Goal: Communication & Community: Ask a question

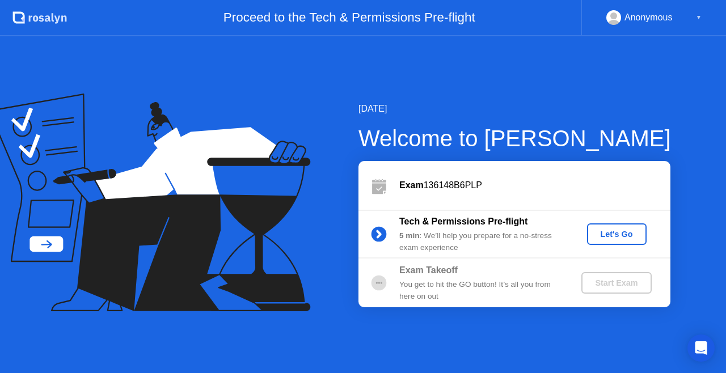
click at [616, 230] on div "Let's Go" at bounding box center [616, 234] width 50 height 9
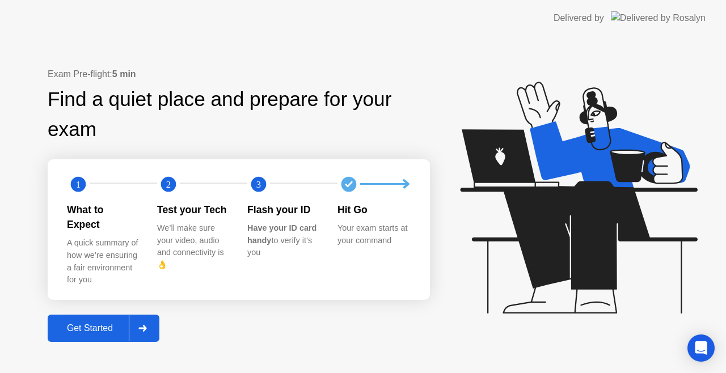
click at [80, 323] on div "Get Started" at bounding box center [90, 328] width 78 height 10
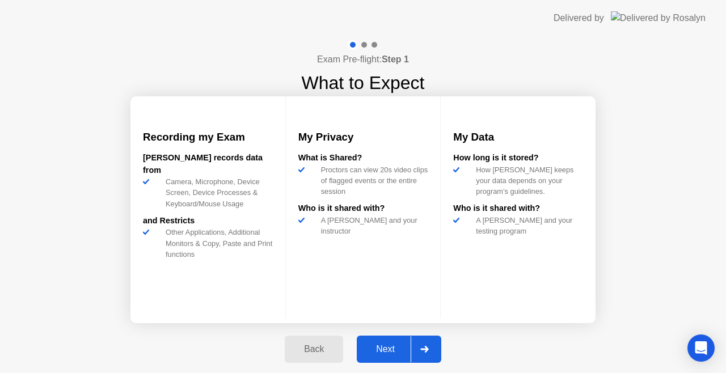
click at [390, 349] on div "Next" at bounding box center [385, 349] width 50 height 10
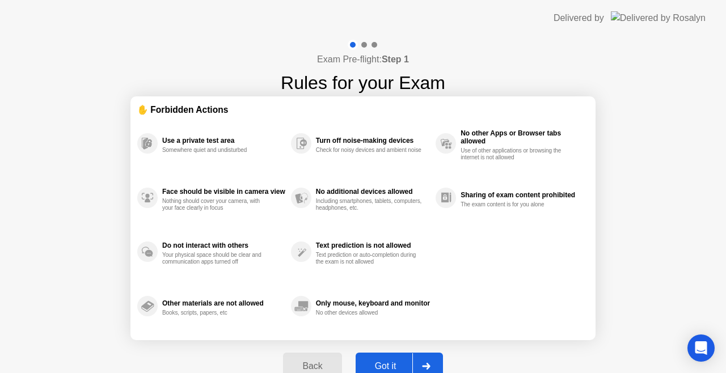
click at [384, 361] on div "Got it" at bounding box center [385, 366] width 53 height 10
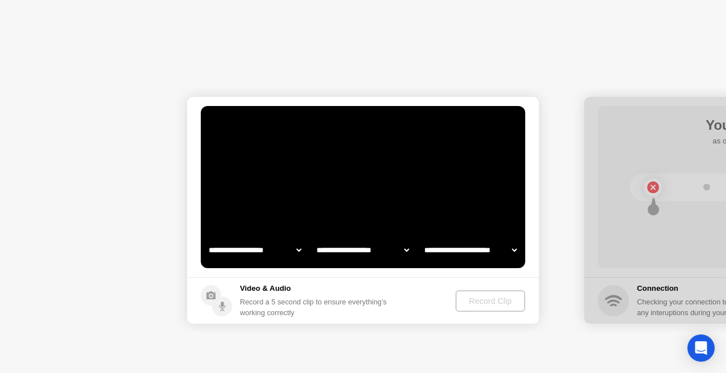
select select "**********"
select select "*******"
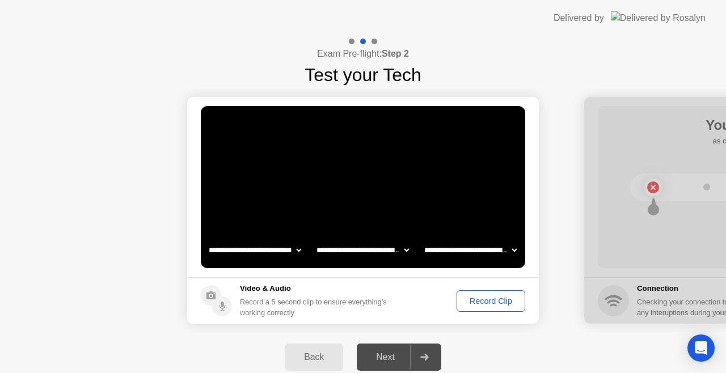
click at [319, 360] on div "Back" at bounding box center [314, 357] width 52 height 10
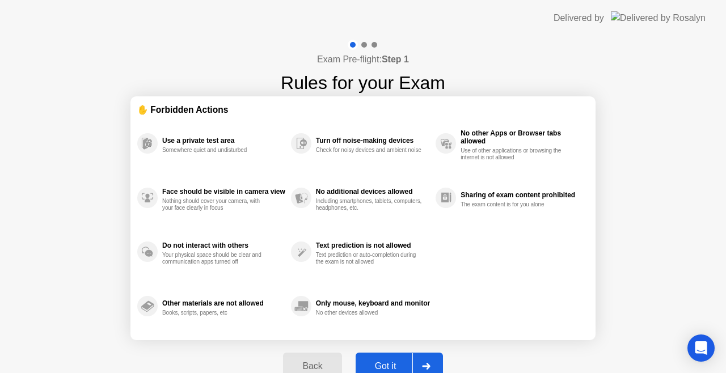
click at [379, 363] on div "Got it" at bounding box center [385, 366] width 53 height 10
select select "**********"
select select "*******"
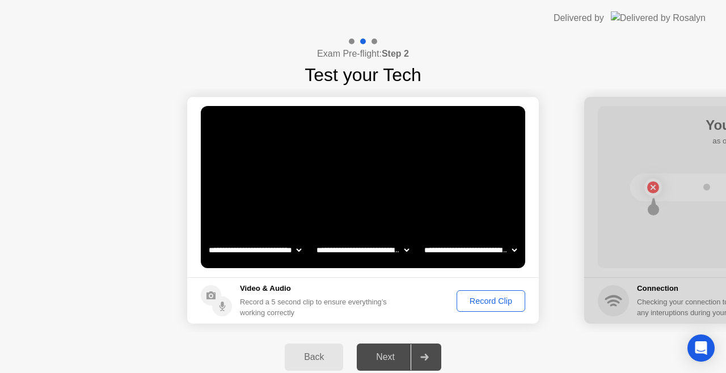
click at [494, 302] on div "Record Clip" at bounding box center [490, 300] width 61 height 9
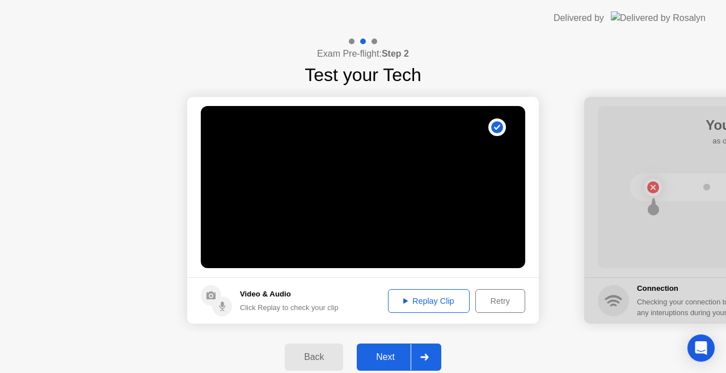
click at [494, 300] on div "Retry" at bounding box center [500, 300] width 42 height 9
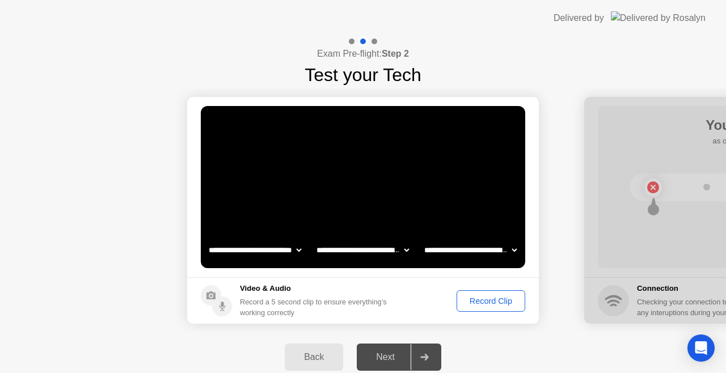
click at [388, 356] on div "Next" at bounding box center [385, 357] width 50 height 10
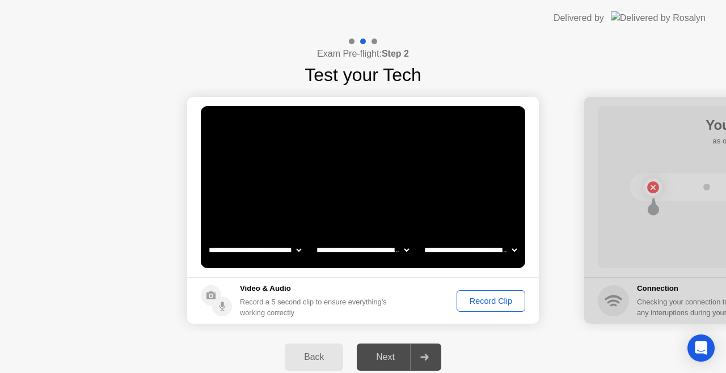
click at [491, 300] on div "Record Clip" at bounding box center [490, 300] width 61 height 9
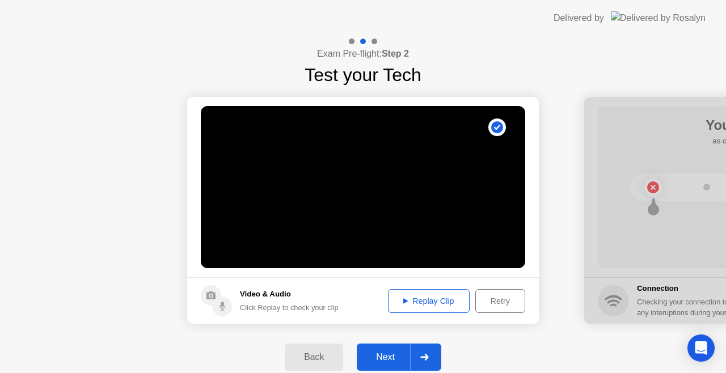
click at [380, 358] on div "Next" at bounding box center [385, 357] width 50 height 10
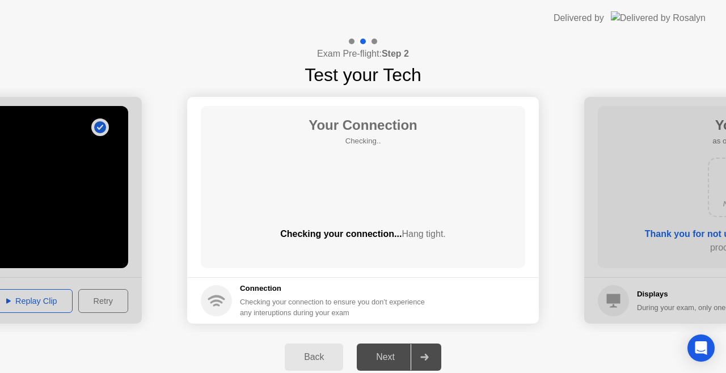
click at [392, 357] on div "Next" at bounding box center [385, 357] width 50 height 10
click at [391, 357] on div "Next" at bounding box center [385, 357] width 50 height 10
click at [212, 298] on icon at bounding box center [216, 297] width 17 height 5
click at [387, 359] on div "Next" at bounding box center [385, 357] width 50 height 10
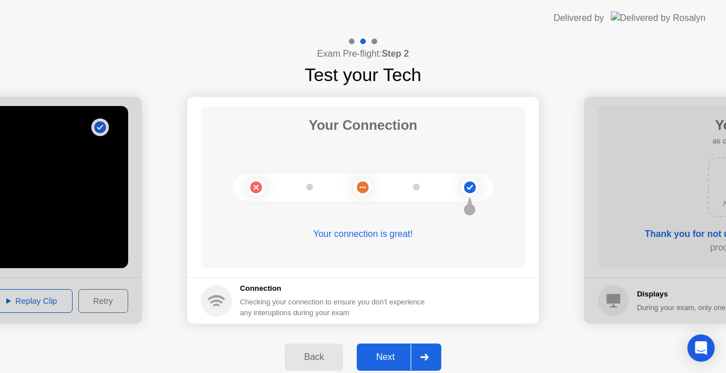
click at [427, 358] on icon at bounding box center [424, 357] width 9 height 7
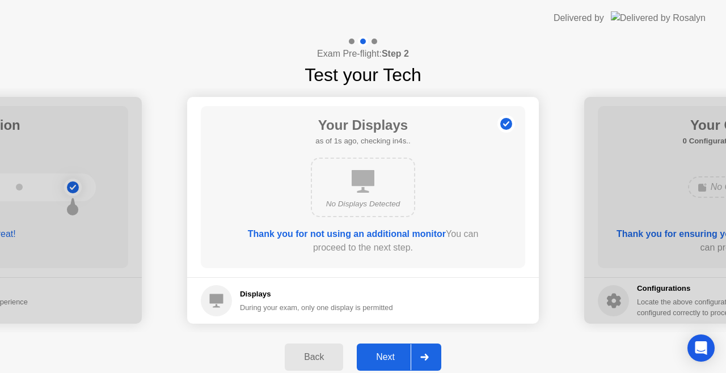
click at [384, 353] on div "Next" at bounding box center [385, 357] width 50 height 10
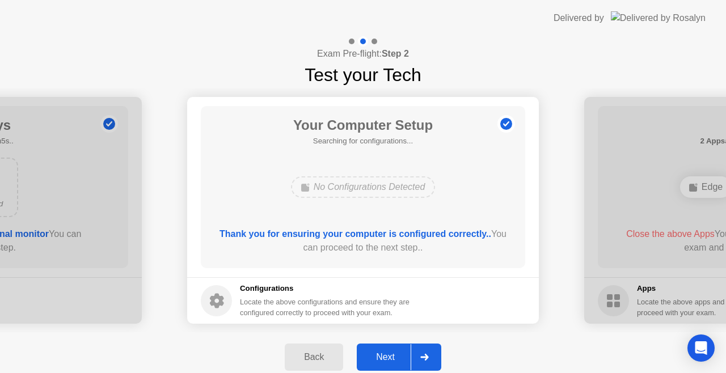
click at [308, 358] on div "Back" at bounding box center [314, 357] width 52 height 10
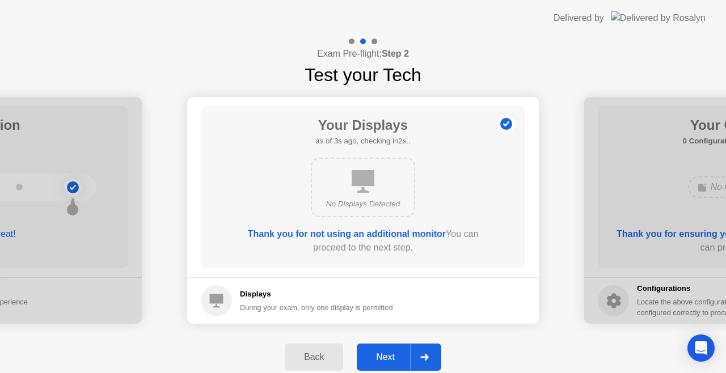
click at [429, 352] on div at bounding box center [423, 357] width 27 height 26
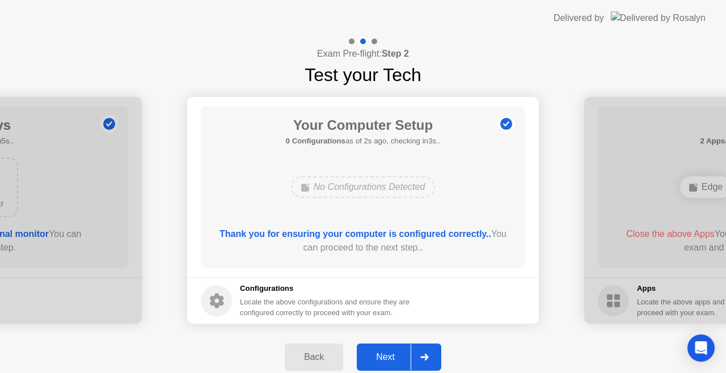
click at [423, 352] on div at bounding box center [423, 357] width 27 height 26
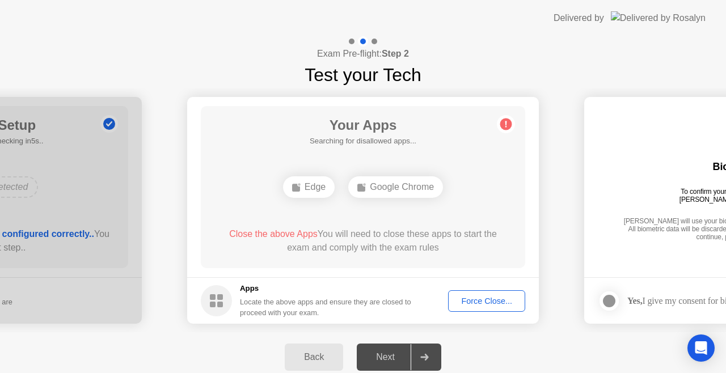
click at [415, 357] on div at bounding box center [423, 357] width 27 height 26
click at [391, 362] on div "Next" at bounding box center [385, 357] width 50 height 10
click at [380, 357] on div "Next" at bounding box center [385, 357] width 50 height 10
click at [386, 357] on div "Next" at bounding box center [385, 357] width 50 height 10
click at [485, 299] on div "Force Close..." at bounding box center [486, 300] width 69 height 9
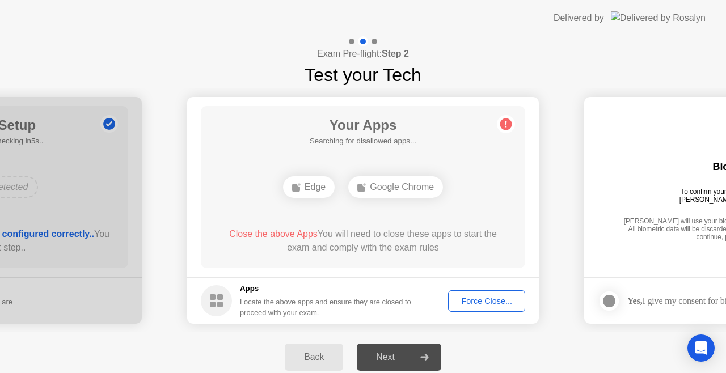
click at [432, 350] on div at bounding box center [423, 357] width 27 height 26
click at [426, 355] on icon at bounding box center [424, 357] width 8 height 7
click at [315, 352] on div "Back" at bounding box center [314, 357] width 52 height 10
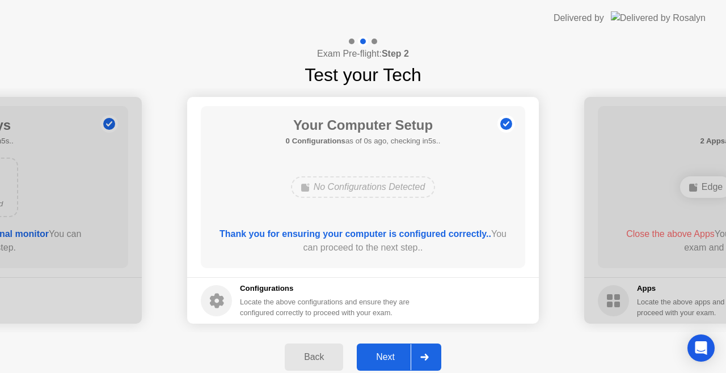
click at [391, 354] on div "Next" at bounding box center [385, 357] width 50 height 10
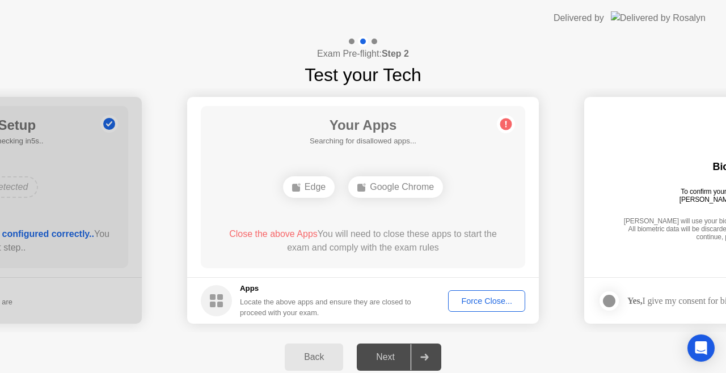
click at [382, 356] on div "Next" at bounding box center [385, 357] width 50 height 10
click at [382, 355] on div "Next" at bounding box center [385, 357] width 50 height 10
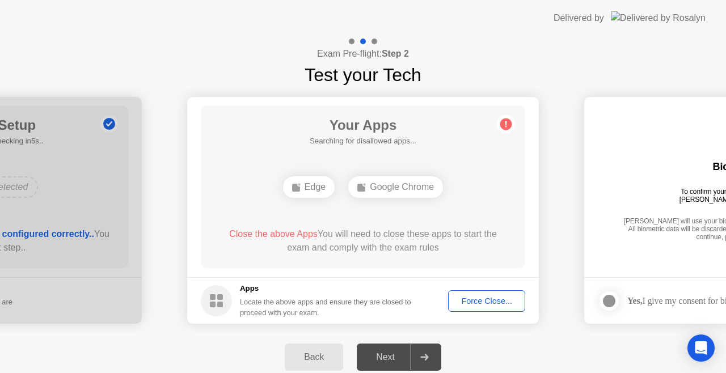
click at [378, 361] on div "Next" at bounding box center [385, 357] width 50 height 10
click at [480, 303] on div "Force Close..." at bounding box center [486, 300] width 69 height 9
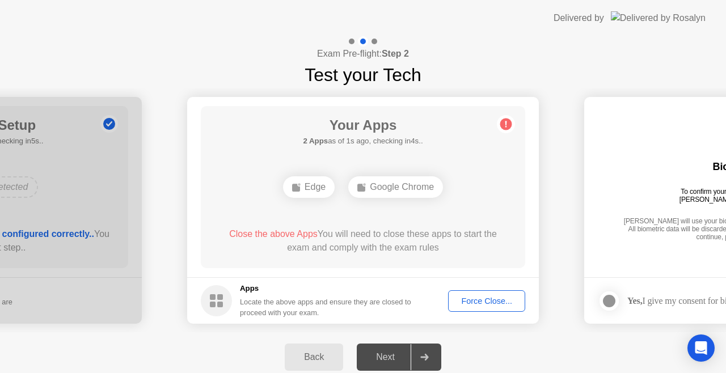
click at [384, 359] on div "Next" at bounding box center [385, 357] width 50 height 10
click at [299, 368] on button "Back" at bounding box center [314, 356] width 58 height 27
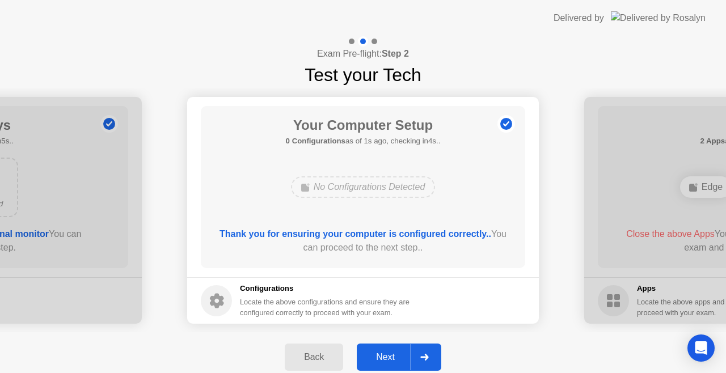
click at [389, 357] on div "Next" at bounding box center [385, 357] width 50 height 10
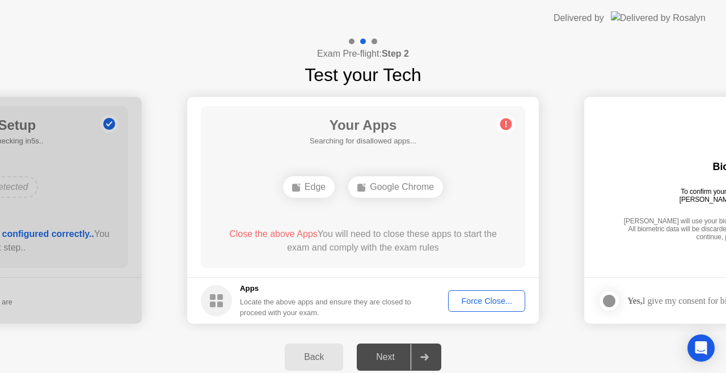
click at [389, 354] on div "Next" at bounding box center [385, 357] width 50 height 10
click at [373, 40] on div at bounding box center [374, 42] width 6 height 6
click at [308, 356] on div "Back" at bounding box center [314, 357] width 52 height 10
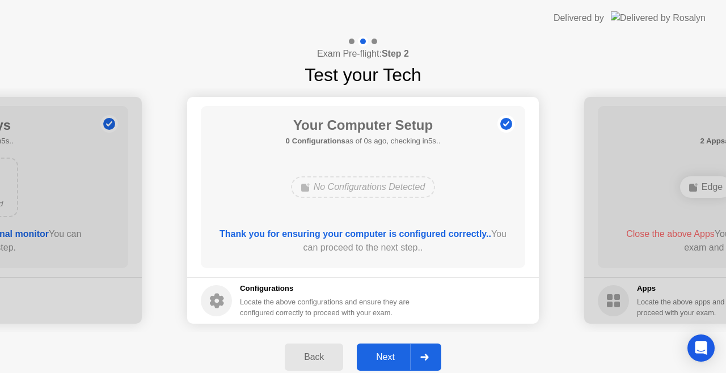
click at [388, 352] on div "Next" at bounding box center [385, 357] width 50 height 10
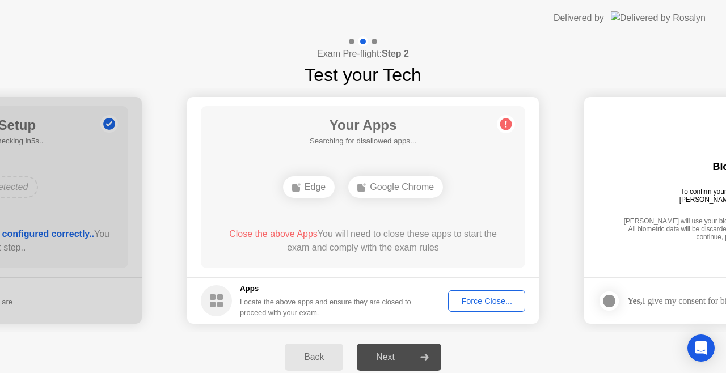
click at [386, 362] on div "Next" at bounding box center [385, 357] width 50 height 10
click at [698, 342] on icon "Open Intercom Messenger" at bounding box center [700, 348] width 13 height 15
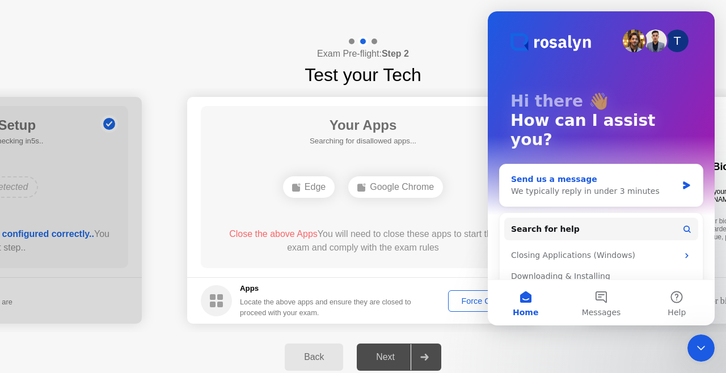
click at [518, 185] on div "We typically reply in under 3 minutes" at bounding box center [594, 191] width 166 height 12
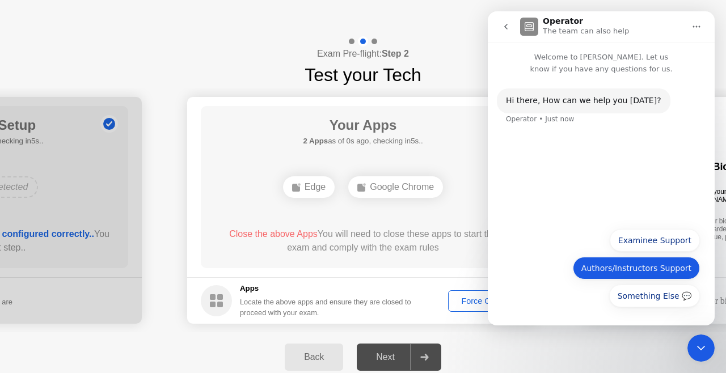
click at [599, 270] on button "Authors/Instructors Support" at bounding box center [635, 268] width 127 height 23
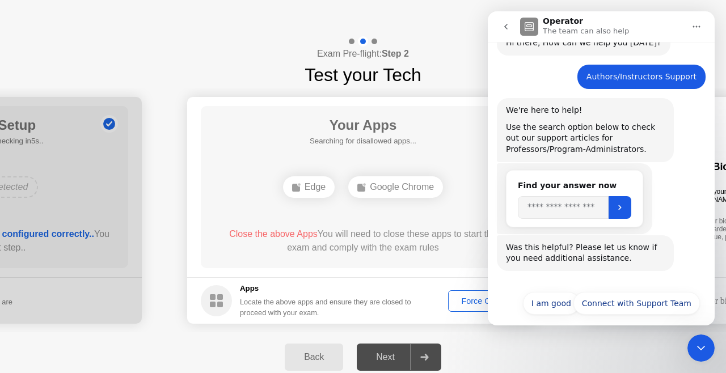
scroll to position [67, 0]
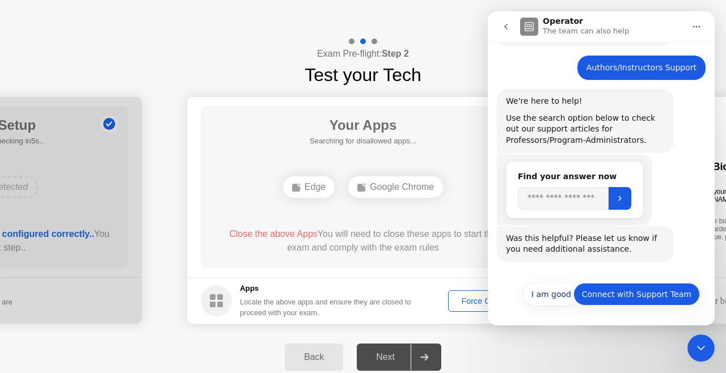
click at [625, 298] on button "Connect with Support Team" at bounding box center [636, 294] width 126 height 23
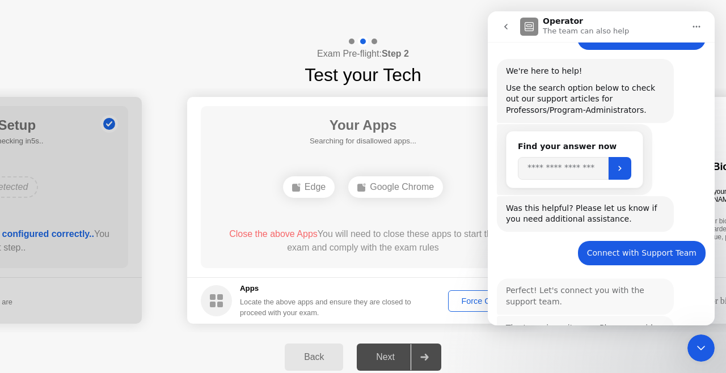
scroll to position [231, 0]
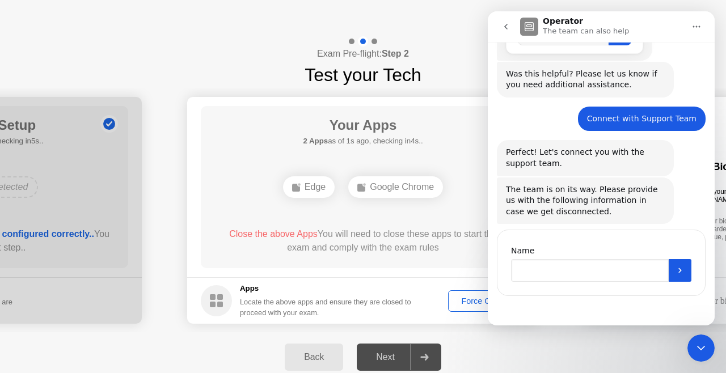
click at [522, 270] on input "Name" at bounding box center [590, 270] width 158 height 23
type input "******"
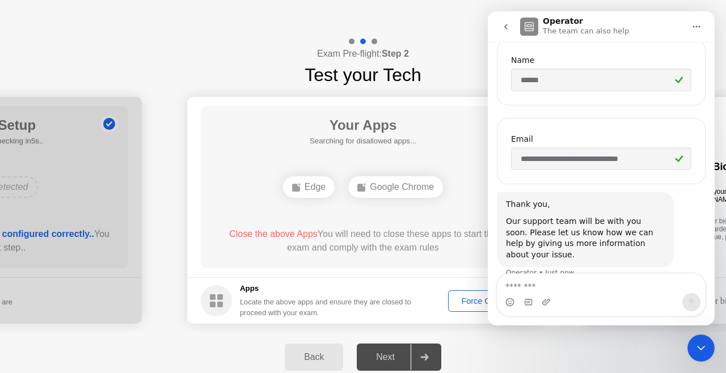
scroll to position [426, 0]
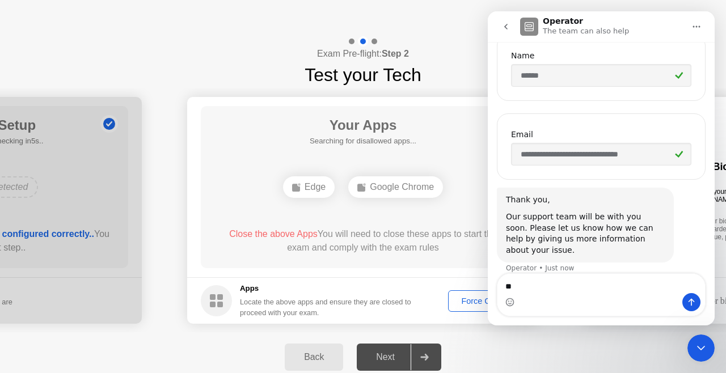
type textarea "*"
type textarea "**********"
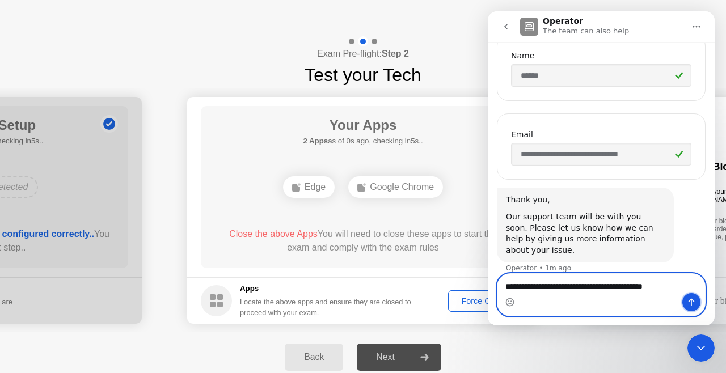
click at [691, 301] on icon "Send a message…" at bounding box center [691, 302] width 6 height 7
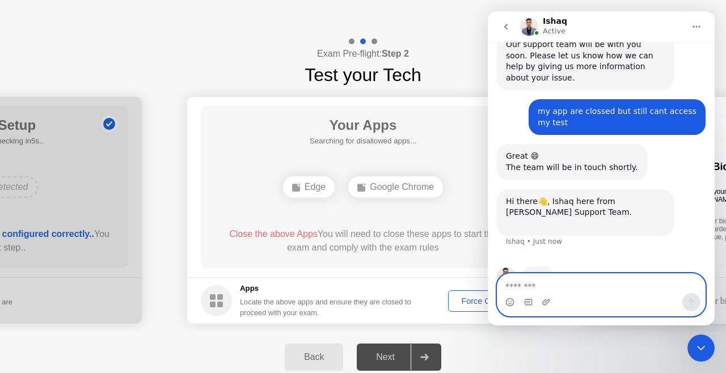
scroll to position [616, 0]
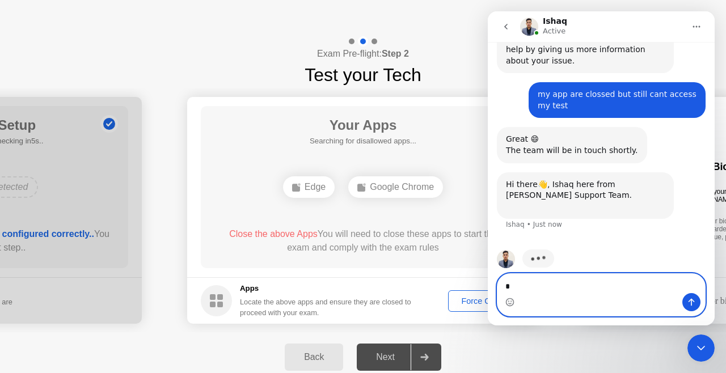
type textarea "**"
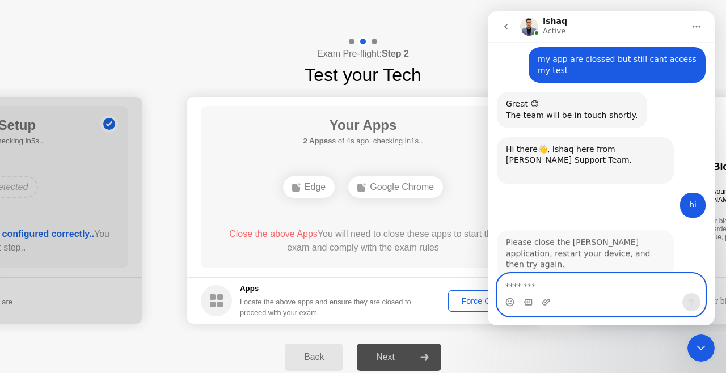
scroll to position [651, 0]
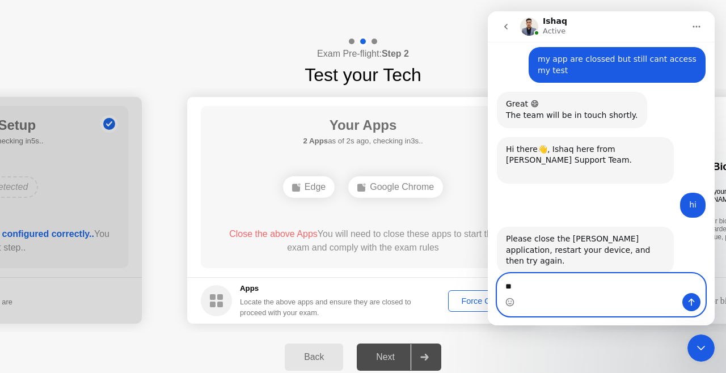
type textarea "**"
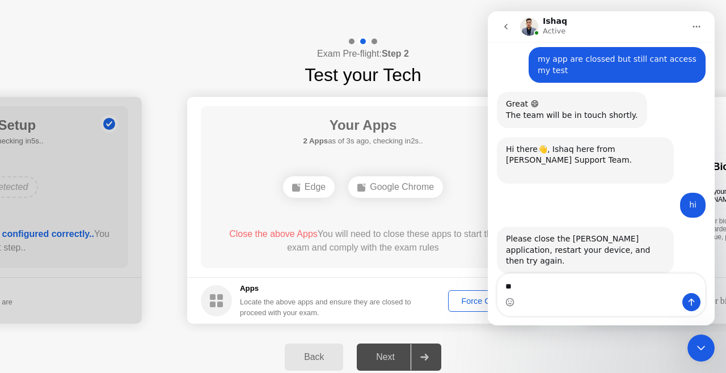
click at [464, 201] on div "Edge Google Chrome" at bounding box center [363, 187] width 260 height 31
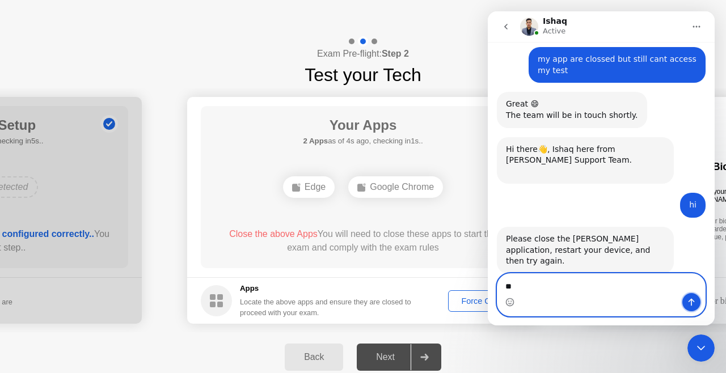
click at [689, 298] on icon "Send a message…" at bounding box center [690, 302] width 9 height 9
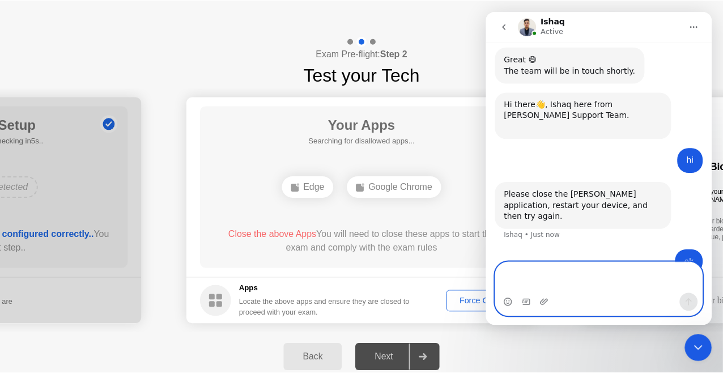
scroll to position [696, 0]
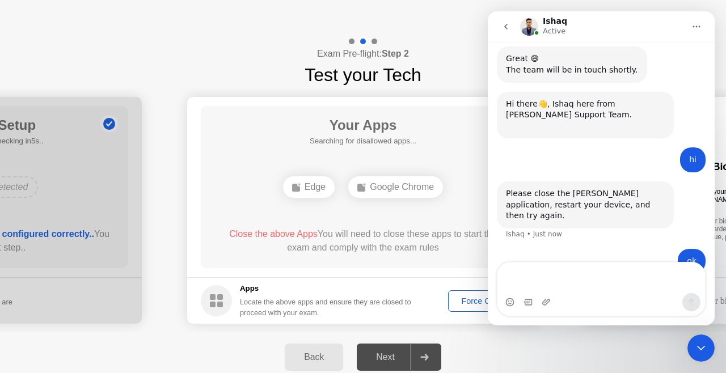
click at [609, 351] on div "Back Next" at bounding box center [363, 357] width 726 height 50
